Goal: Information Seeking & Learning: Find specific fact

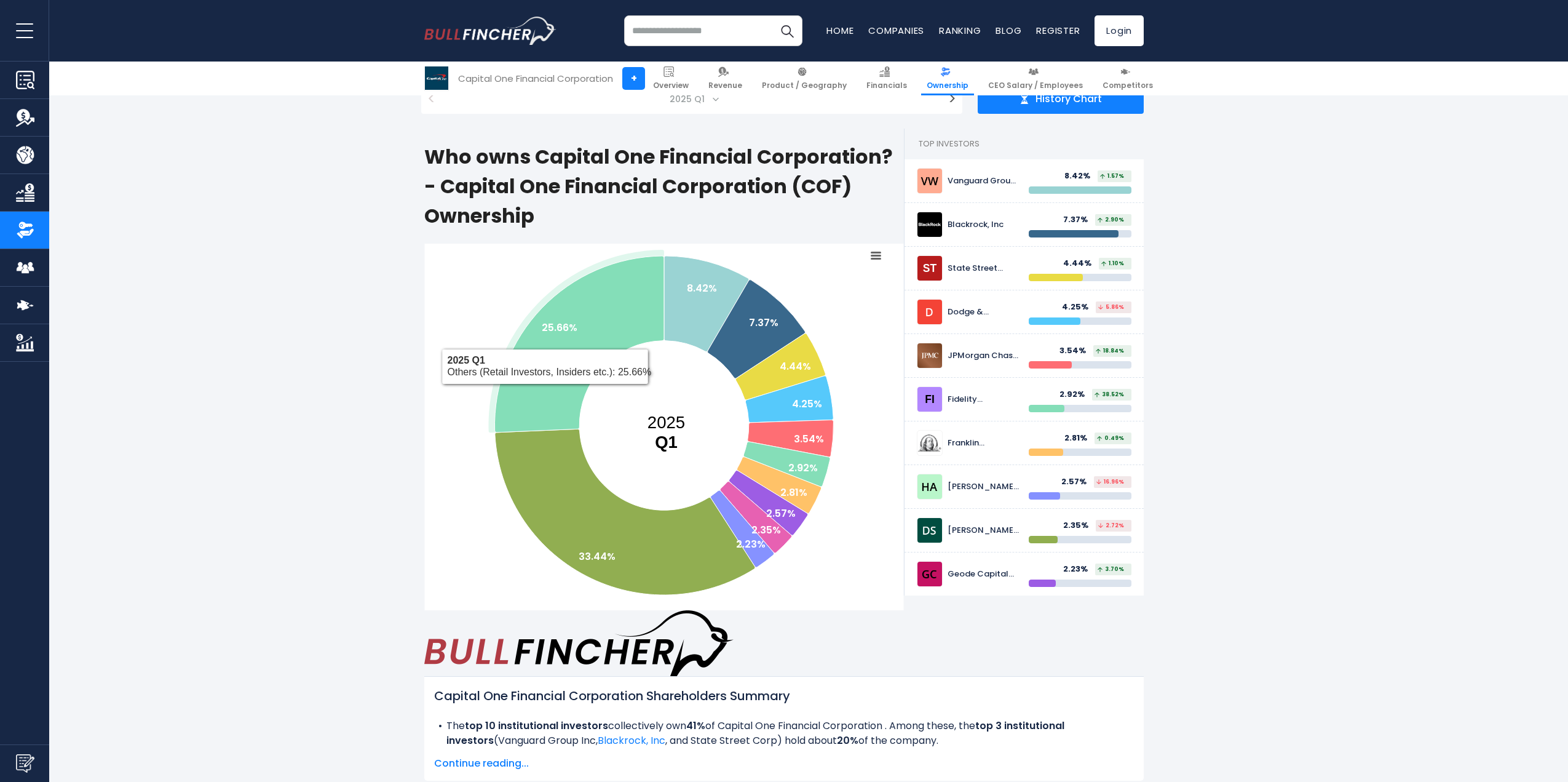
scroll to position [205, 0]
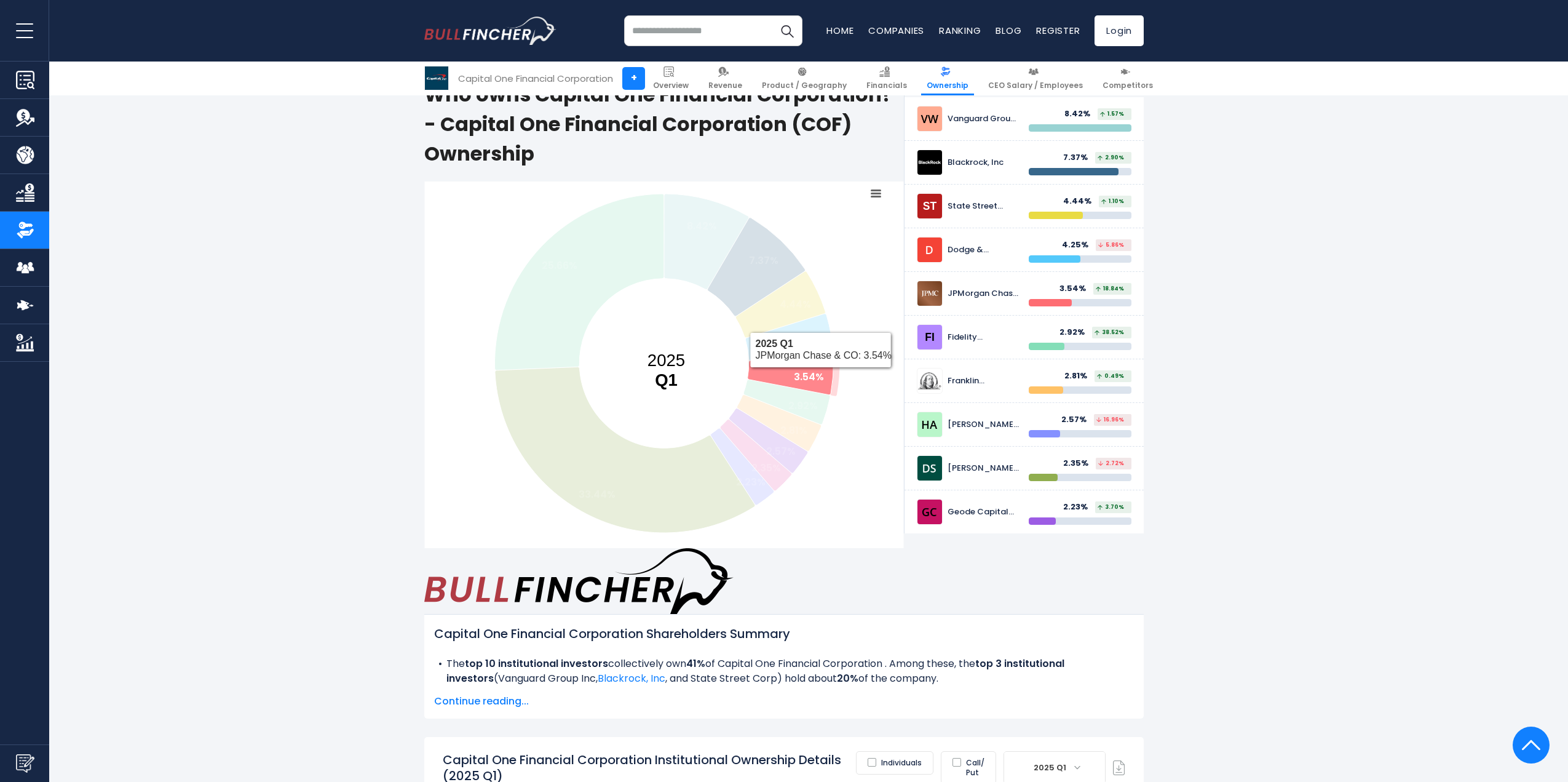
click at [820, 370] on text "3.54%" at bounding box center [809, 377] width 30 height 14
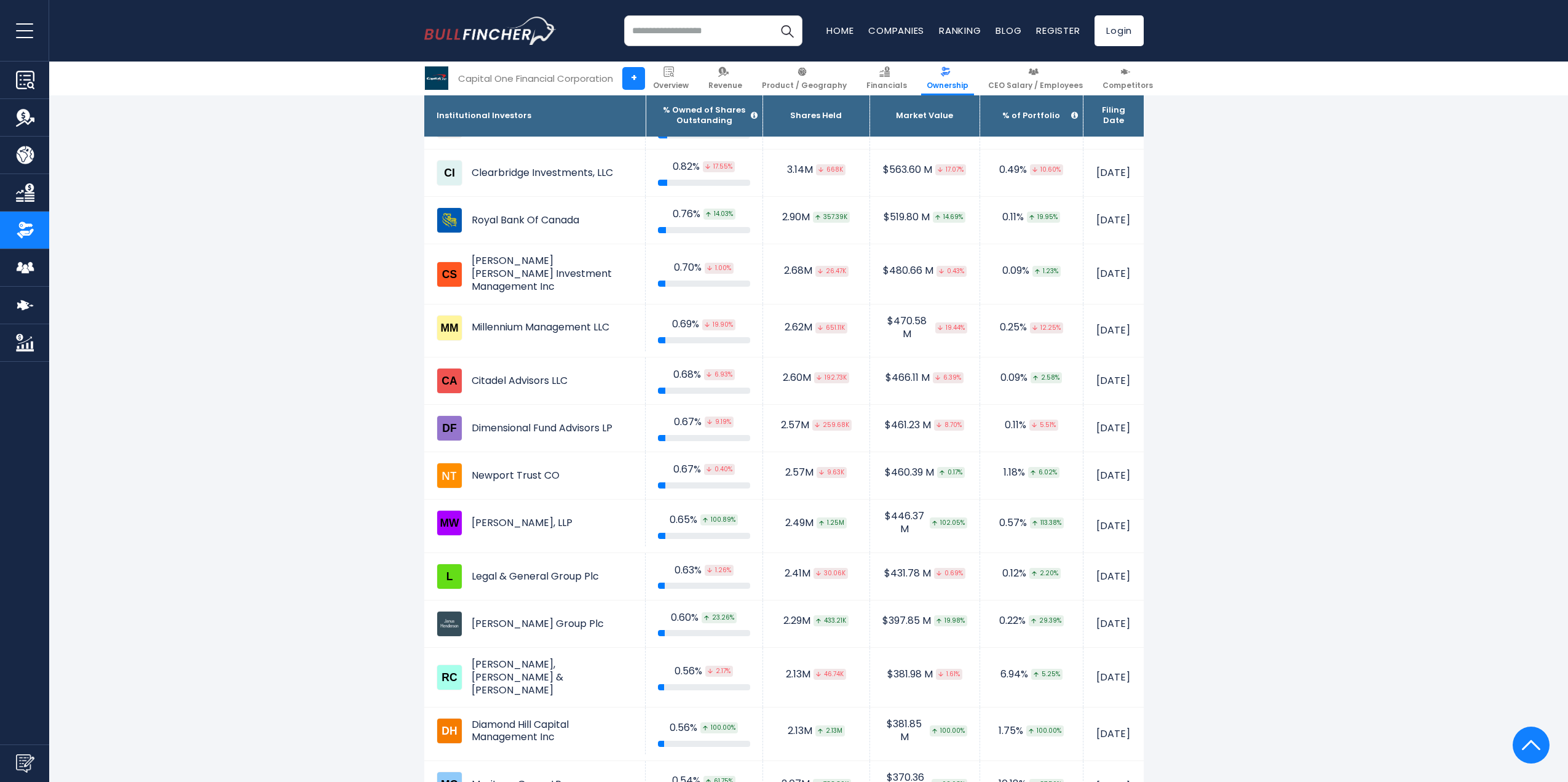
scroll to position [2358, 0]
